Goal: Transaction & Acquisition: Obtain resource

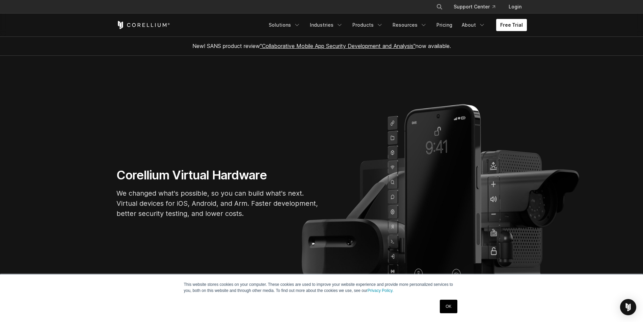
click at [518, 26] on link "Free Trial" at bounding box center [511, 25] width 31 height 12
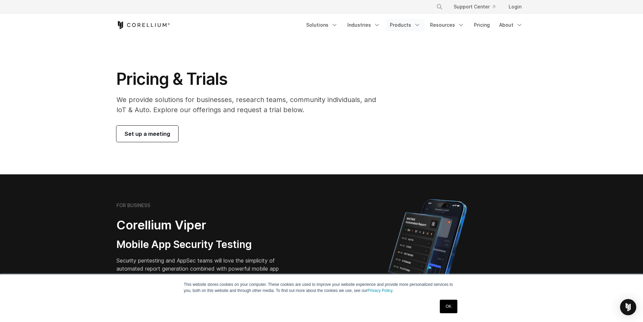
click at [414, 23] on link "Products" at bounding box center [405, 25] width 39 height 12
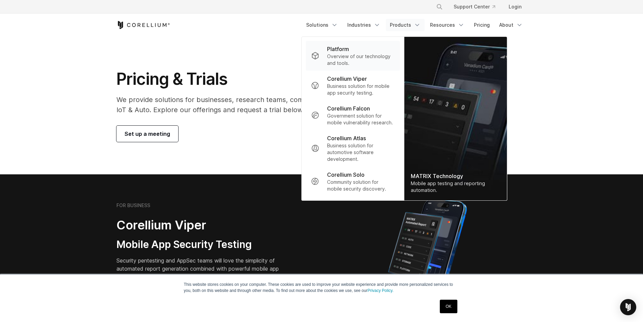
click at [344, 52] on p "Platform" at bounding box center [338, 49] width 22 height 8
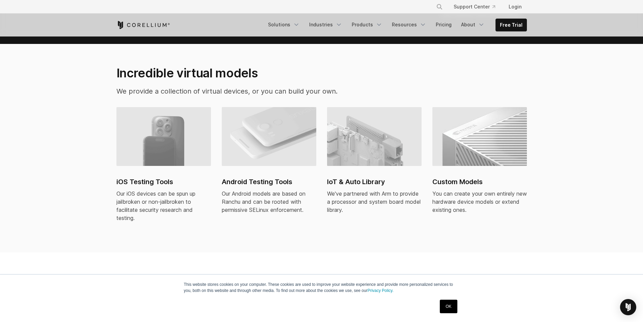
scroll to position [371, 0]
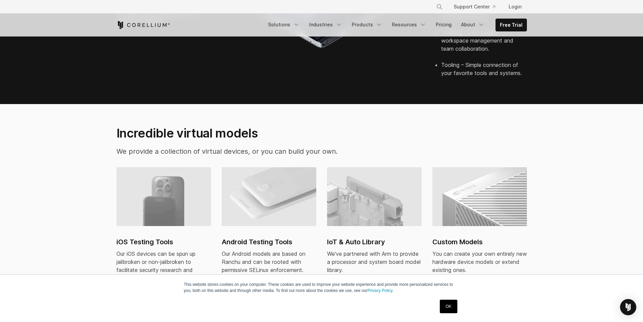
click at [148, 178] on img at bounding box center [163, 196] width 95 height 59
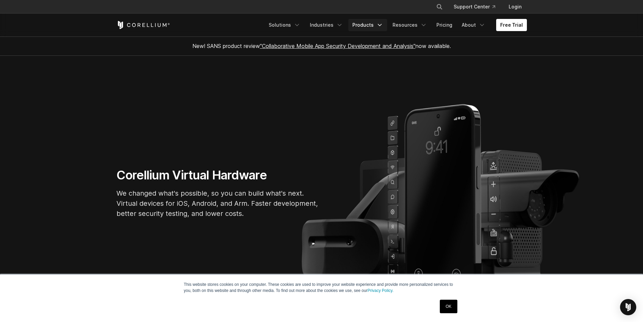
click at [377, 25] on link "Products" at bounding box center [367, 25] width 39 height 12
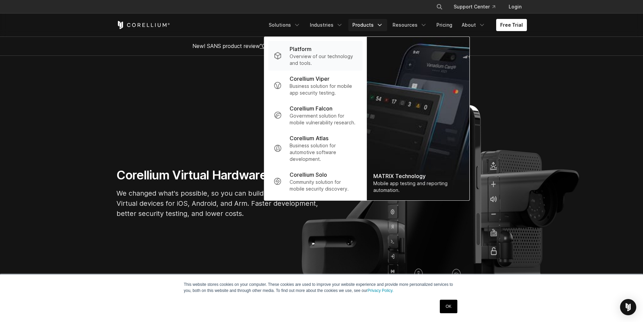
click at [312, 59] on p "Overview of our technology and tools." at bounding box center [323, 60] width 67 height 14
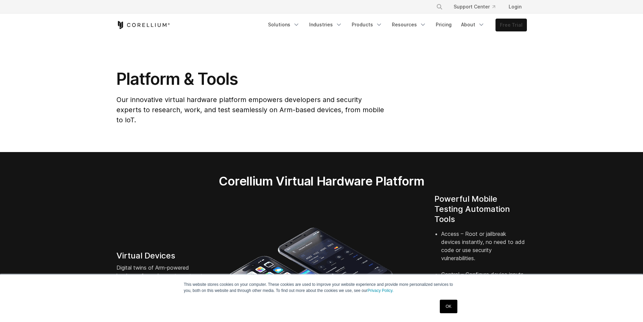
click at [508, 26] on link "Free Trial" at bounding box center [511, 25] width 31 height 12
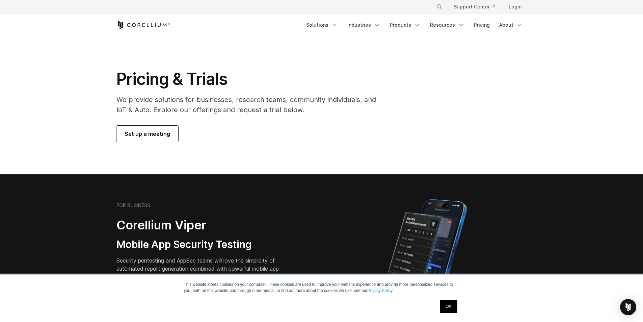
click at [152, 136] on span "Set up a meeting" at bounding box center [148, 134] width 46 height 8
click at [447, 309] on link "OK" at bounding box center [448, 306] width 17 height 14
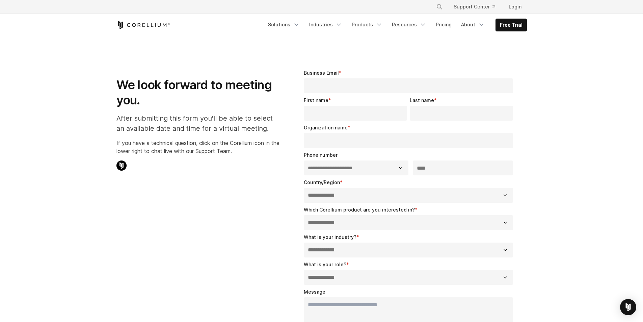
select select "**"
click at [520, 7] on link "Login" at bounding box center [515, 7] width 24 height 12
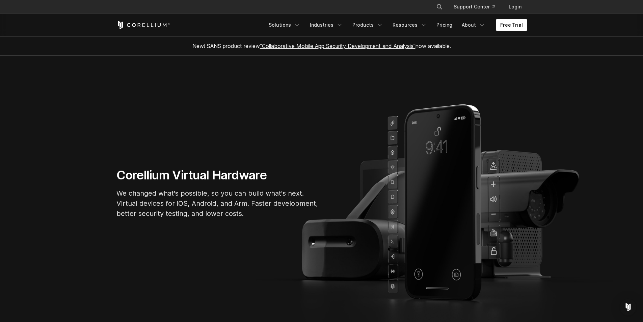
click at [515, 25] on link "Free Trial" at bounding box center [511, 25] width 31 height 12
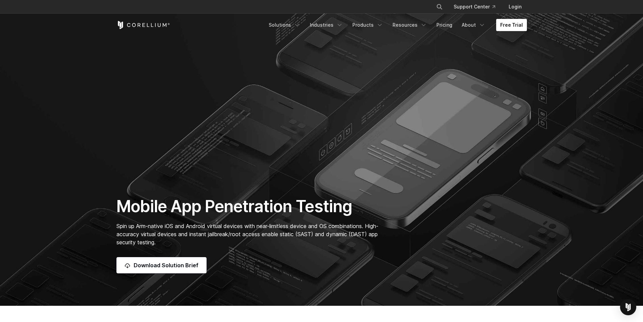
click at [509, 23] on link "Free Trial" at bounding box center [511, 25] width 31 height 12
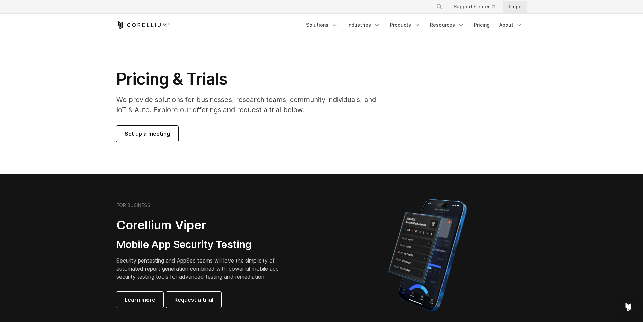
click at [513, 6] on link "Login" at bounding box center [515, 7] width 24 height 12
click at [199, 301] on span "Request a trial" at bounding box center [193, 299] width 39 height 8
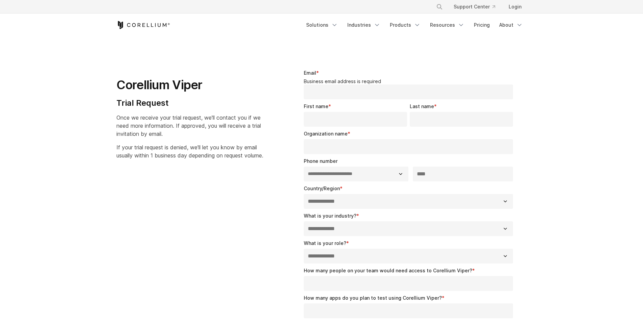
select select "**"
click at [327, 89] on input "Email *" at bounding box center [409, 91] width 210 height 15
type input "**********"
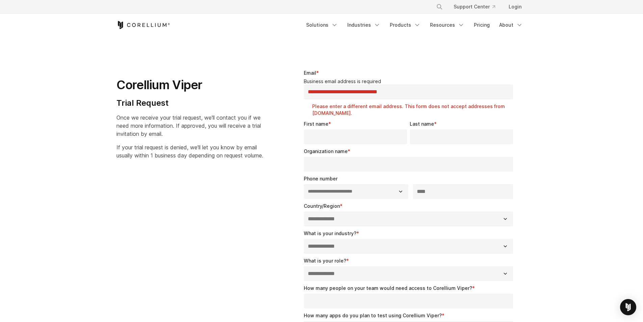
click at [318, 118] on fieldset "**********" at bounding box center [410, 94] width 212 height 51
click at [348, 139] on input "First name *" at bounding box center [355, 136] width 103 height 15
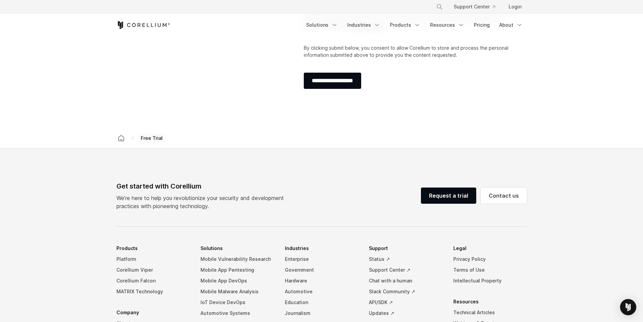
scroll to position [338, 0]
